Goal: Complete application form

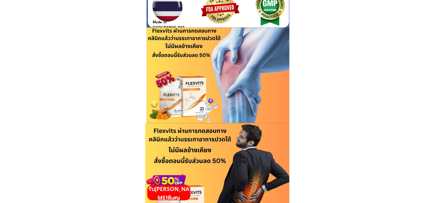
scroll to position [309, 0]
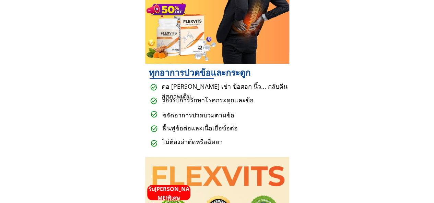
click at [179, 196] on p "รับ[PERSON_NAME]พิเศษ" at bounding box center [168, 193] width 43 height 17
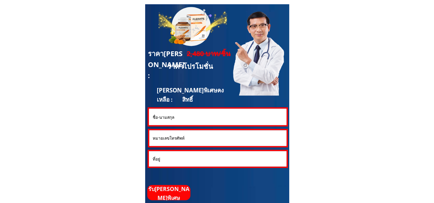
scroll to position [1852, 0]
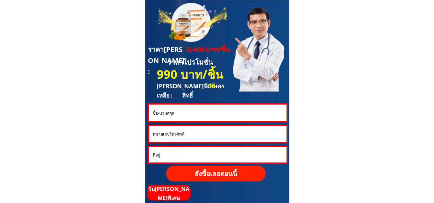
click at [189, 115] on input "text" at bounding box center [218, 113] width 134 height 16
click at [185, 134] on input "tel" at bounding box center [218, 134] width 134 height 16
click at [189, 105] on input "text" at bounding box center [218, 113] width 134 height 16
click at [177, 135] on input "tel" at bounding box center [218, 134] width 134 height 16
click at [184, 135] on input "tel" at bounding box center [218, 134] width 134 height 16
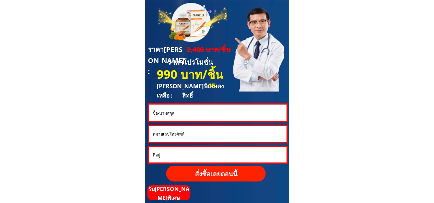
paste input "093-1324569"
click at [162, 134] on input "093-1324569" at bounding box center [218, 134] width 134 height 16
type input "0931324569"
click at [181, 113] on input "text" at bounding box center [218, 113] width 134 height 16
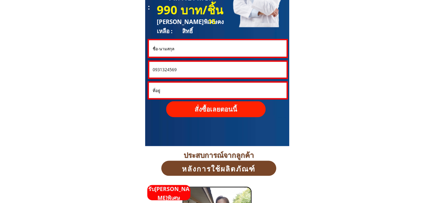
scroll to position [1886, 0]
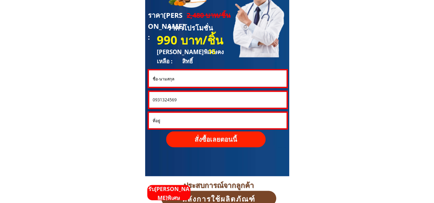
click at [188, 81] on input "text" at bounding box center [218, 78] width 134 height 16
paste input "[PERSON_NAME] จั่นซื่อ"
type input "[PERSON_NAME] จั่นซื่อ"
click at [210, 137] on p "สั่งซื้อเลยตอนนี้" at bounding box center [215, 139] width 99 height 16
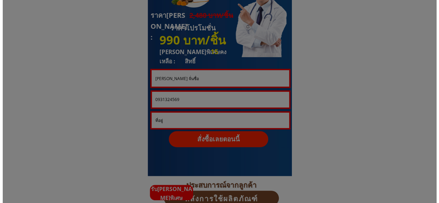
scroll to position [0, 0]
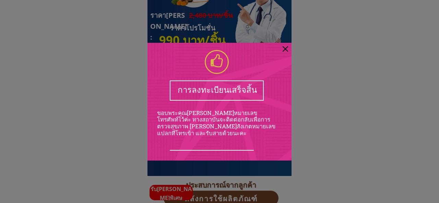
click at [286, 48] on div at bounding box center [285, 48] width 5 height 5
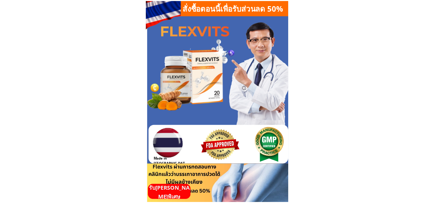
scroll to position [1886, 0]
